Goal: Information Seeking & Learning: Learn about a topic

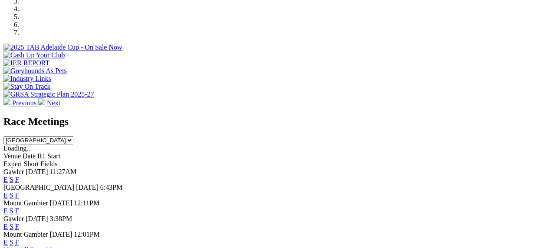
scroll to position [313, 0]
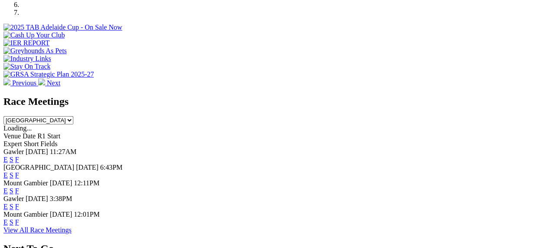
click at [19, 171] on link "F" at bounding box center [17, 174] width 4 height 7
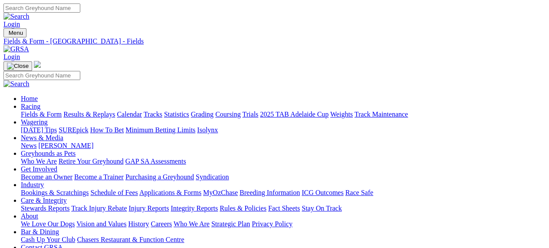
click at [29, 45] on img at bounding box center [16, 49] width 26 height 8
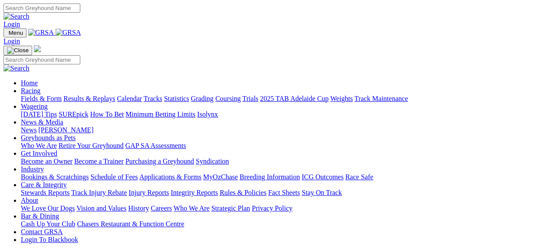
click at [40, 87] on link "Racing" at bounding box center [31, 90] width 20 height 7
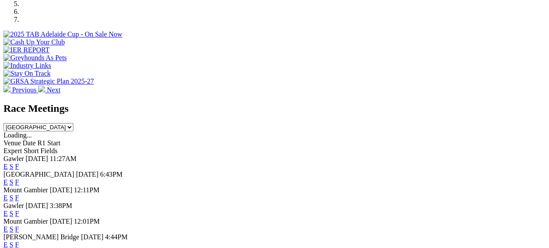
scroll to position [284, 0]
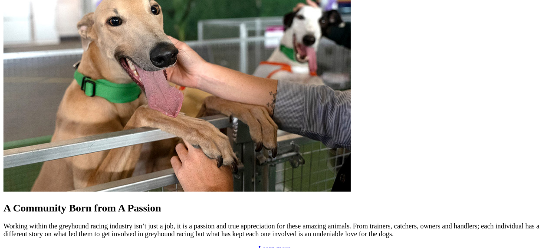
scroll to position [737, 0]
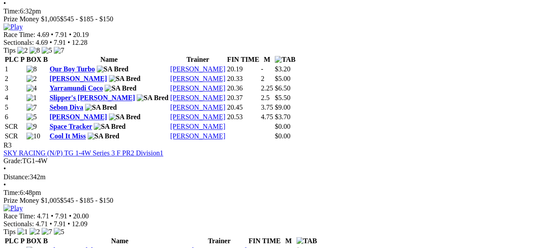
scroll to position [664, 0]
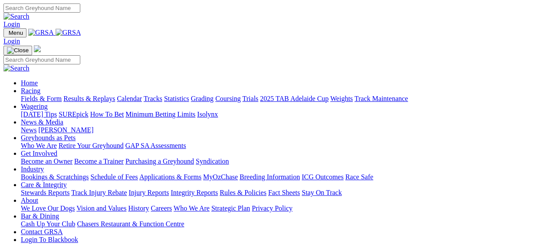
click at [67, 181] on link "Care & Integrity" at bounding box center [44, 184] width 46 height 7
click at [51, 188] on link "Stewards Reports" at bounding box center [45, 191] width 49 height 7
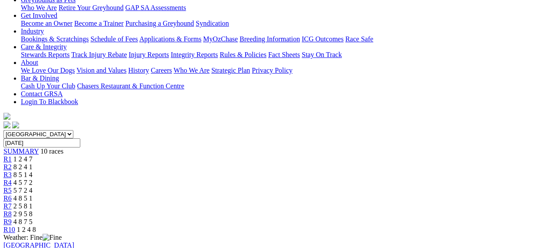
scroll to position [155, 0]
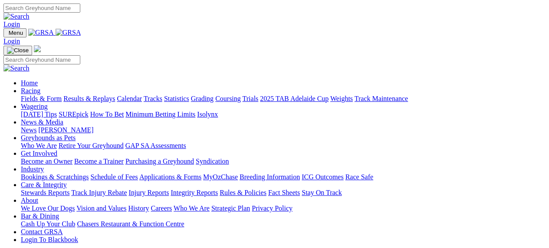
click at [63, 118] on link "News & Media" at bounding box center [42, 121] width 43 height 7
click at [36, 126] on link "News" at bounding box center [29, 129] width 16 height 7
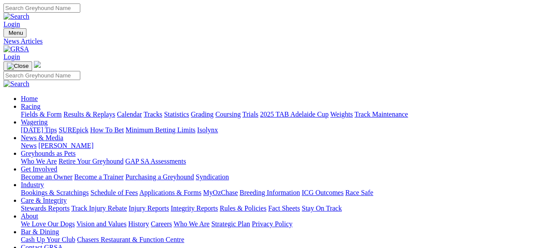
click at [93, 142] on link "[PERSON_NAME]" at bounding box center [65, 145] width 55 height 7
click at [63, 134] on link "News & Media" at bounding box center [42, 137] width 43 height 7
click at [36, 142] on link "News" at bounding box center [29, 145] width 16 height 7
click at [29, 45] on img at bounding box center [16, 49] width 26 height 8
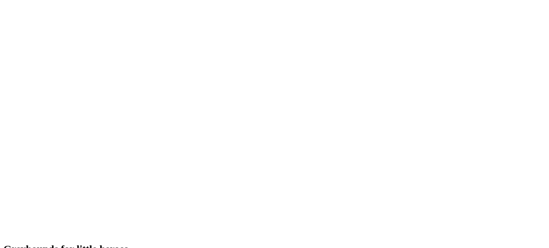
scroll to position [1880, 0]
